Goal: Task Accomplishment & Management: Use online tool/utility

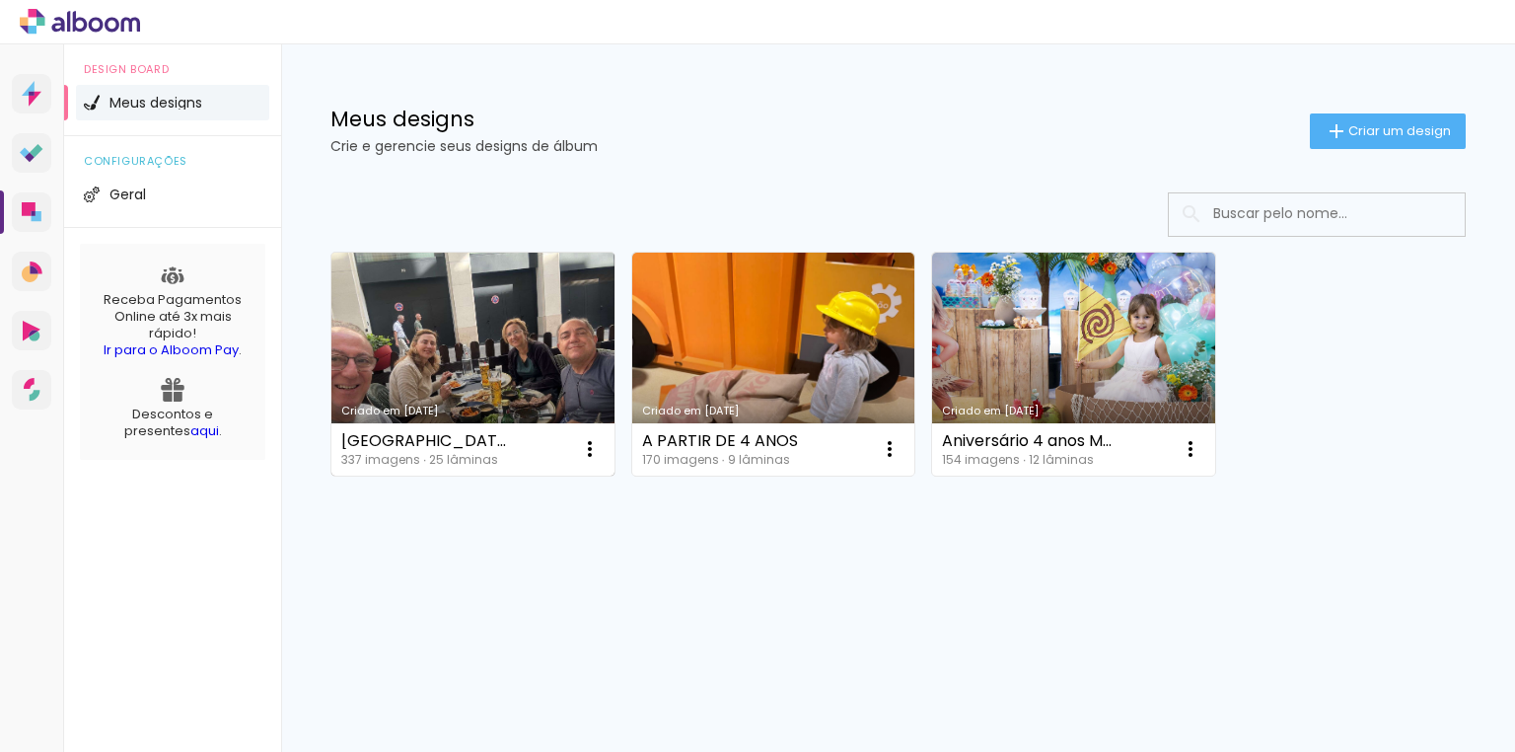
click at [454, 348] on link "Criado em [DATE]" at bounding box center [472, 364] width 283 height 223
